Goal: Transaction & Acquisition: Purchase product/service

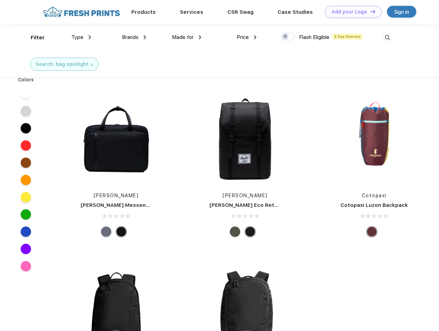
click at [351, 12] on link "Add your Logo Design Tool" at bounding box center [353, 12] width 57 height 12
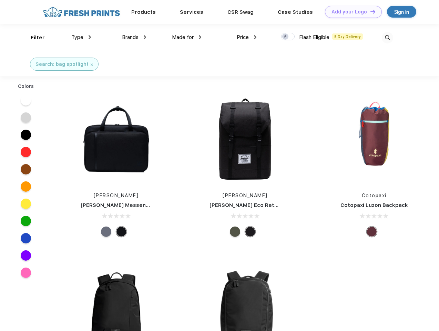
click at [0, 0] on div "Design Tool" at bounding box center [0, 0] width 0 height 0
click at [370, 11] on link "Add your Logo Design Tool" at bounding box center [353, 12] width 57 height 12
click at [33, 38] on div "Filter" at bounding box center [38, 38] width 14 height 8
click at [81, 37] on span "Type" at bounding box center [77, 37] width 12 height 6
click at [134, 37] on span "Brands" at bounding box center [130, 37] width 17 height 6
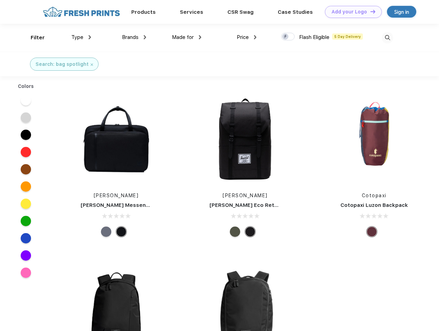
click at [187, 37] on span "Made for" at bounding box center [183, 37] width 22 height 6
click at [247, 37] on span "Price" at bounding box center [243, 37] width 12 height 6
click at [288, 37] on div at bounding box center [287, 37] width 13 height 8
click at [286, 37] on input "checkbox" at bounding box center [283, 34] width 4 height 4
click at [388, 38] on img at bounding box center [387, 37] width 11 height 11
